Goal: Task Accomplishment & Management: Manage account settings

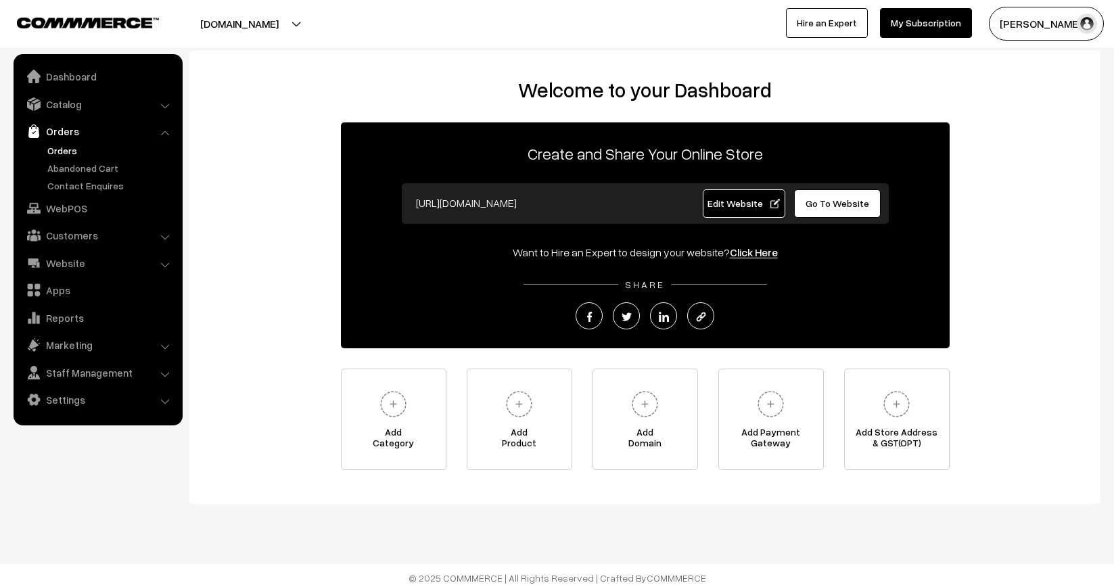
click at [62, 152] on link "Orders" at bounding box center [111, 150] width 134 height 14
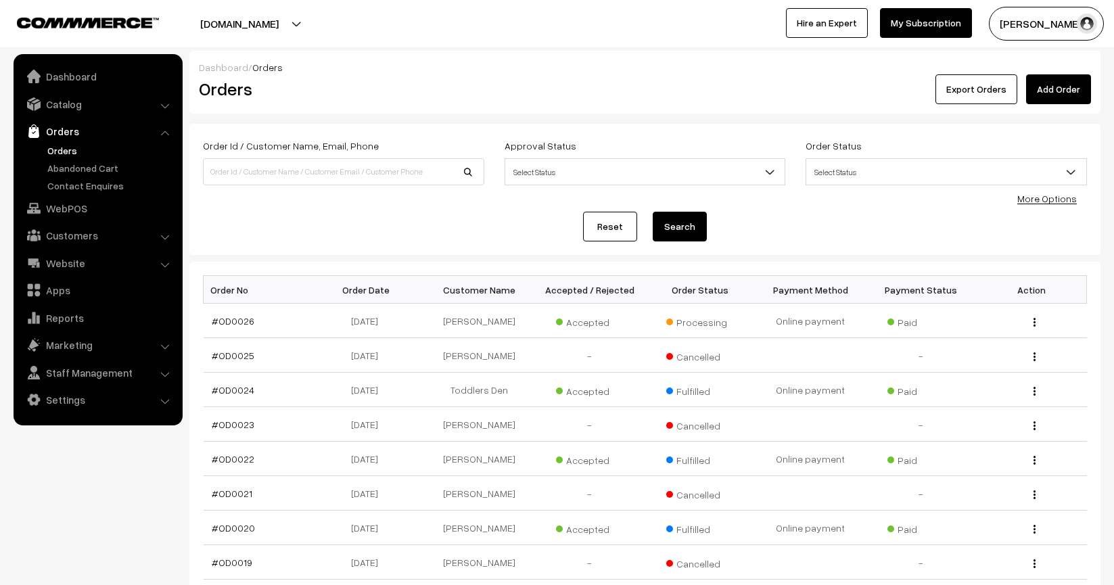
click at [92, 175] on ul "Orders" at bounding box center [98, 167] width 162 height 49
click at [90, 173] on link "Abandoned Cart" at bounding box center [111, 168] width 134 height 14
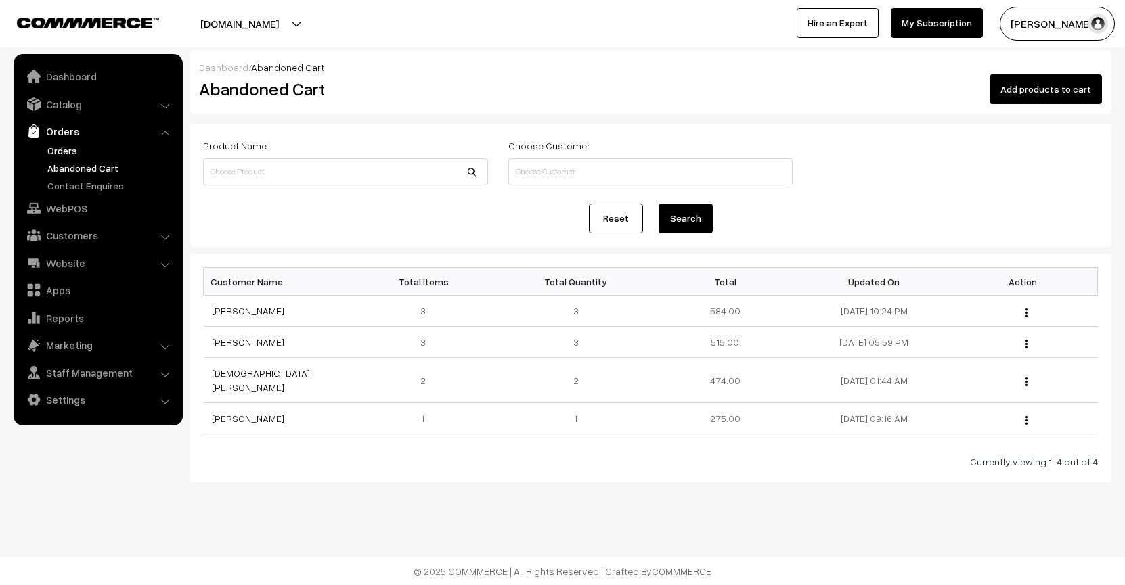
click at [71, 156] on link "Orders" at bounding box center [111, 150] width 134 height 14
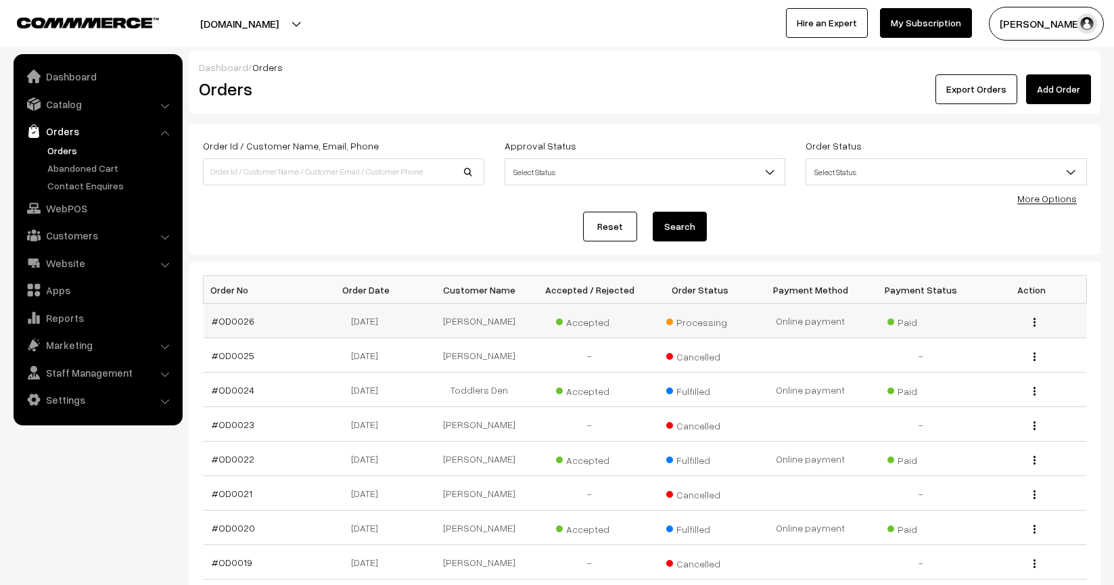
click at [1037, 320] on button "button" at bounding box center [1034, 322] width 3 height 11
drag, startPoint x: 905, startPoint y: 249, endPoint x: 889, endPoint y: 258, distance: 18.8
click at [905, 249] on div "Order Id / Customer Name, Email, Phone Approval Status Select Status Awaiting A…" at bounding box center [644, 189] width 911 height 131
click at [687, 321] on span "Processing" at bounding box center [701, 321] width 68 height 18
drag, startPoint x: 640, startPoint y: 330, endPoint x: 618, endPoint y: 329, distance: 22.3
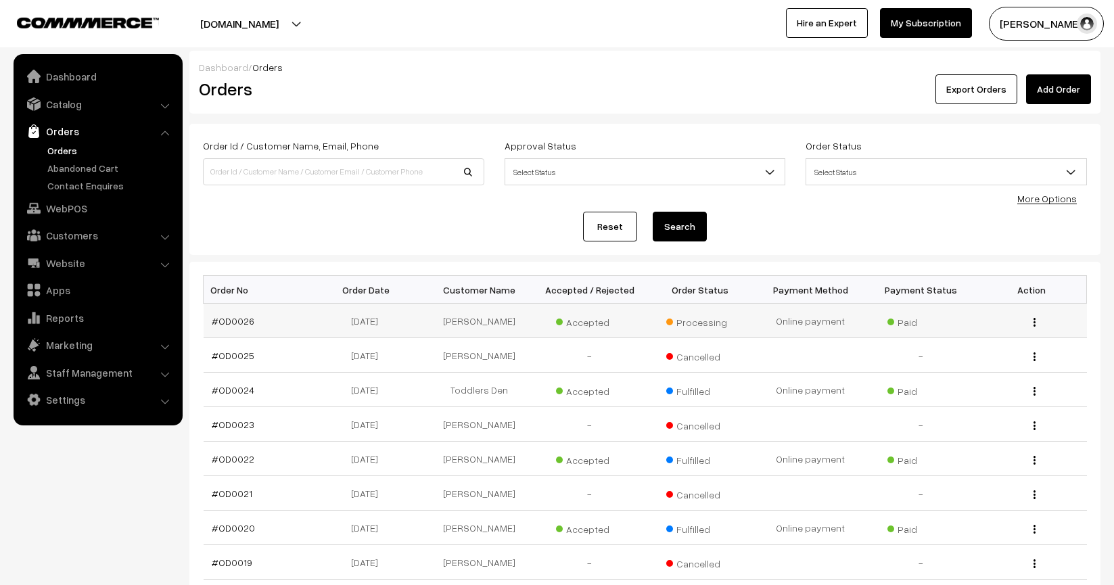
click at [627, 330] on tr "#OD0026 22-08-2025 Chandan Sonowal Accepted Processing Paid View" at bounding box center [646, 321] width 884 height 35
drag, startPoint x: 725, startPoint y: 323, endPoint x: 579, endPoint y: 315, distance: 146.4
click at [579, 315] on tr "#OD0026 22-08-2025 Chandan Sonowal Accepted Processing Paid View" at bounding box center [646, 321] width 884 height 35
click at [520, 246] on div "Order Id / Customer Name, Email, Phone Approval Status Select Status Awaiting A…" at bounding box center [644, 189] width 911 height 131
click at [512, 232] on div "Reset Search" at bounding box center [645, 227] width 884 height 30
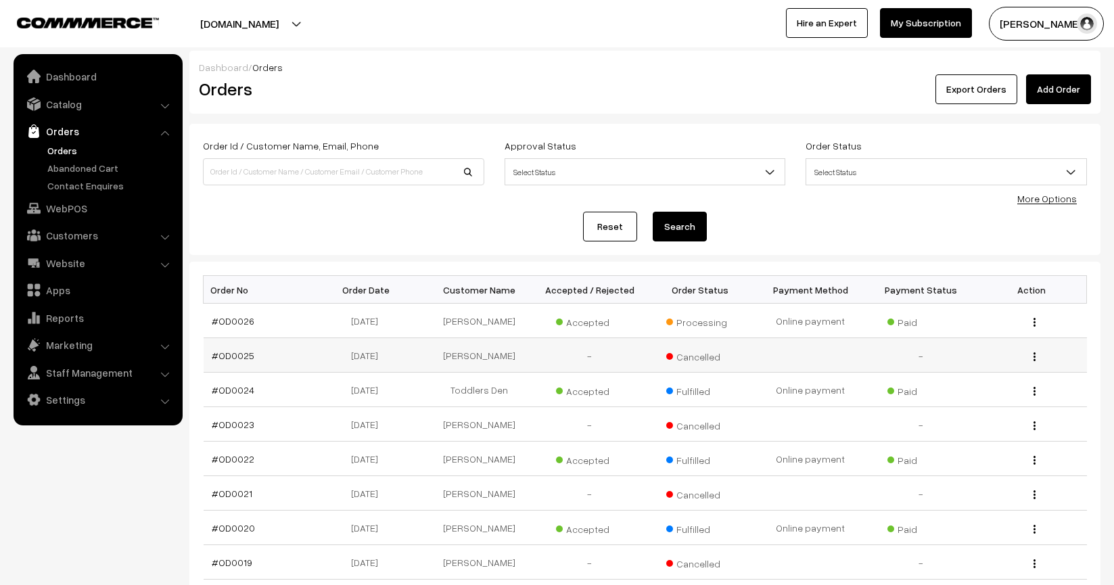
drag, startPoint x: 569, startPoint y: 323, endPoint x: 727, endPoint y: 358, distance: 161.4
click at [728, 359] on tbody "#OD0026 22-08-2025 Chandan Sonowal Accepted Processing Paid View Cancelled View" at bounding box center [646, 476] width 884 height 345
drag, startPoint x: 723, startPoint y: 359, endPoint x: 549, endPoint y: 273, distance: 193.1
click at [575, 313] on tbody "#OD0026 22-08-2025 Chandan Sonowal Accepted Processing Paid View Cancelled View" at bounding box center [646, 476] width 884 height 345
click at [525, 212] on div "Reset Search" at bounding box center [645, 227] width 884 height 30
